Goal: Check status: Check status

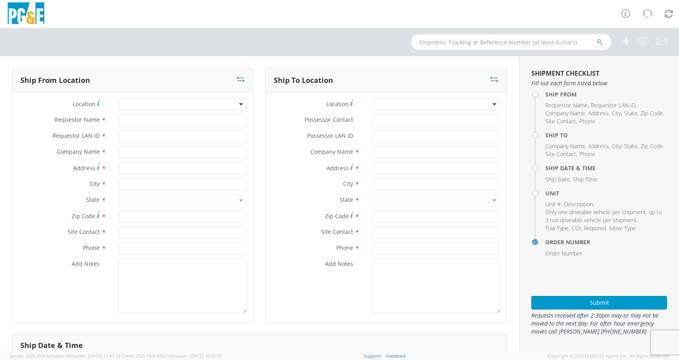
click at [433, 38] on input "text" at bounding box center [511, 42] width 200 height 16
type input "b4"
select select "2041093"
type input "b40843"
click at [597, 38] on button "submit" at bounding box center [600, 43] width 7 height 10
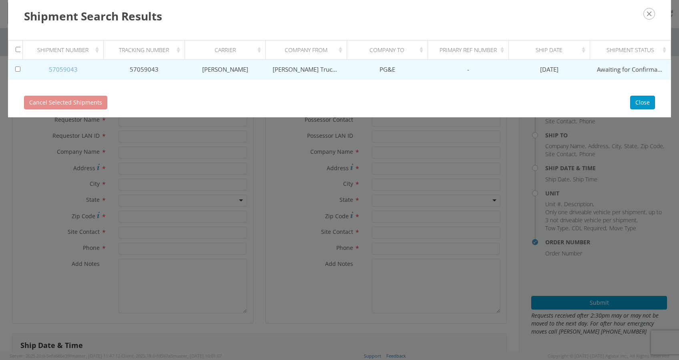
click at [68, 70] on link "57059043" at bounding box center [63, 69] width 29 height 8
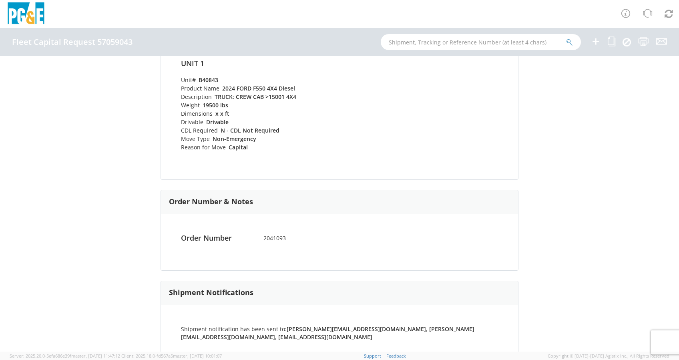
scroll to position [349, 0]
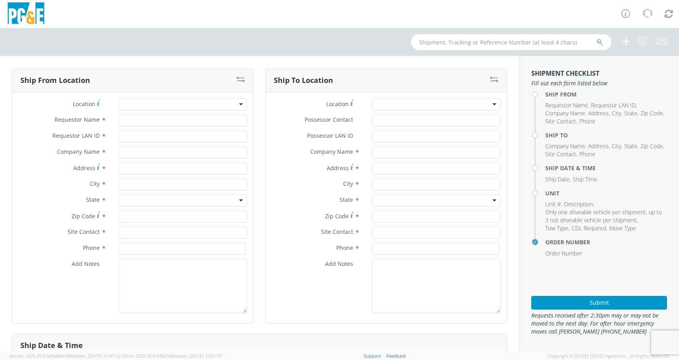
click at [445, 42] on input "text" at bounding box center [511, 42] width 200 height 16
type input "b40843"
click at [597, 38] on button "submit" at bounding box center [600, 43] width 7 height 10
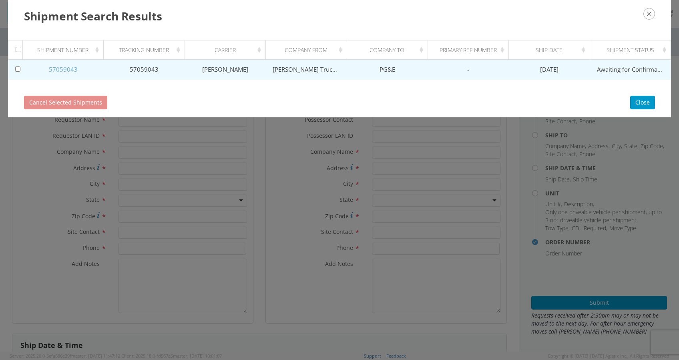
click at [69, 67] on link "57059043" at bounding box center [63, 69] width 29 height 8
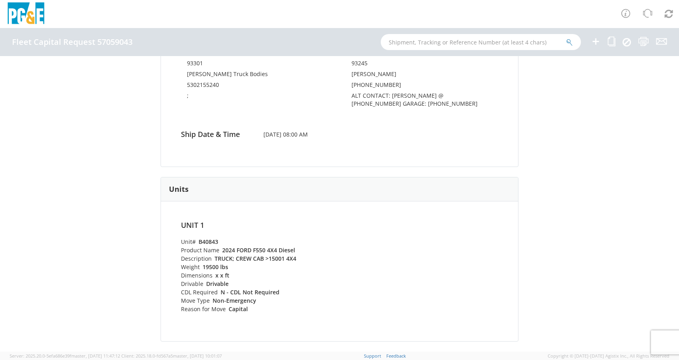
scroll to position [135, 0]
